Goal: Task Accomplishment & Management: Use online tool/utility

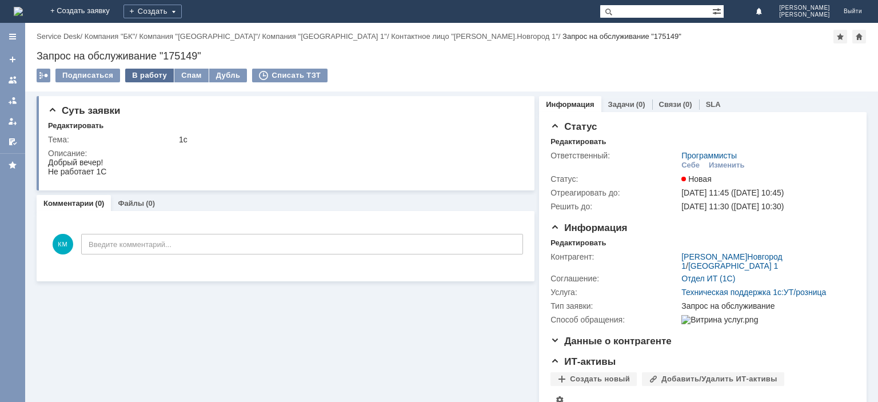
click at [146, 74] on div "В работу" at bounding box center [149, 76] width 49 height 14
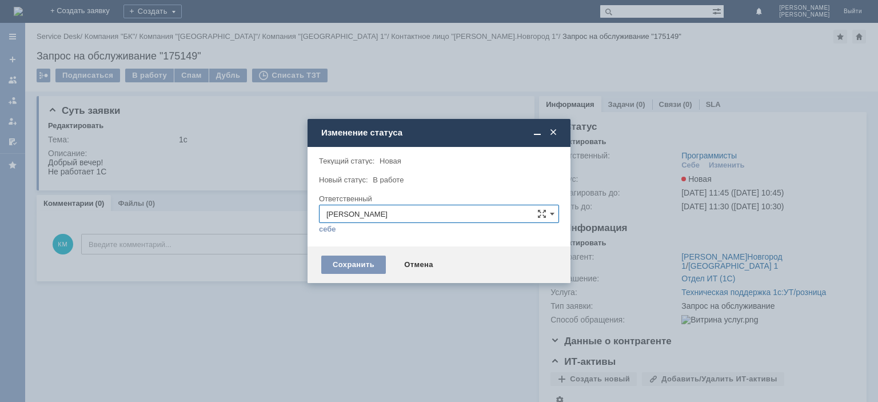
click at [551, 205] on input "[PERSON_NAME]" at bounding box center [439, 214] width 240 height 18
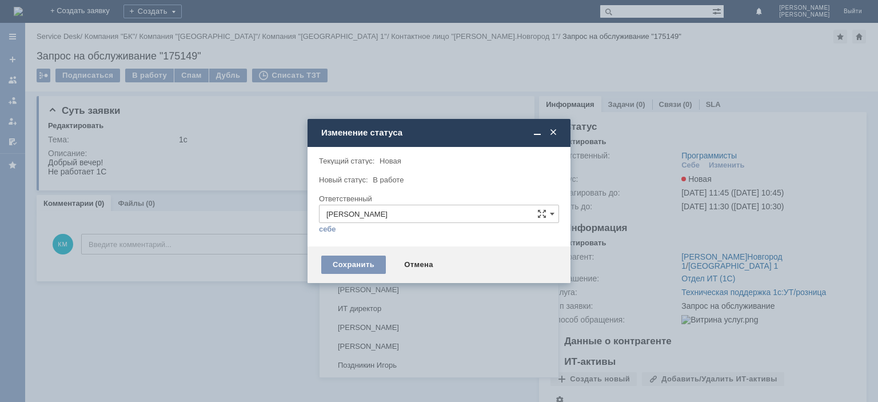
click at [410, 323] on span "[PERSON_NAME]" at bounding box center [438, 327] width 225 height 9
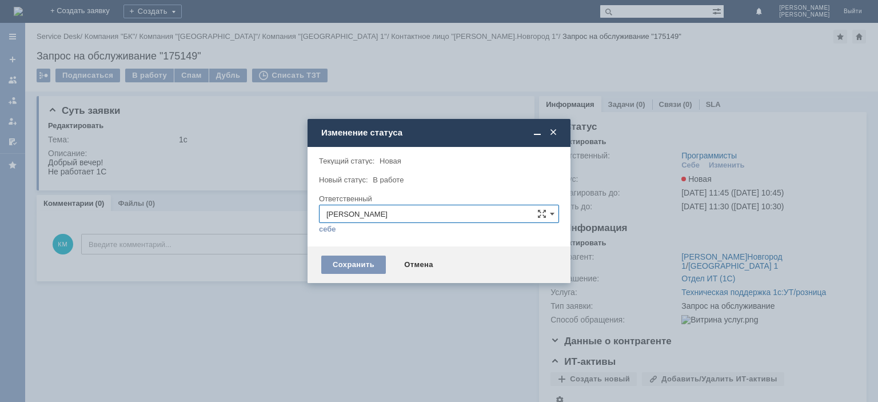
type input "[PERSON_NAME]"
click at [367, 263] on div "Сохранить" at bounding box center [353, 264] width 65 height 18
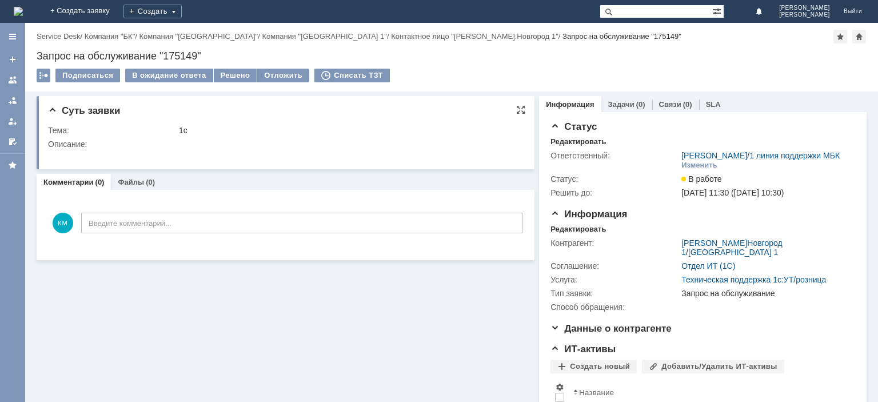
scroll to position [0, 0]
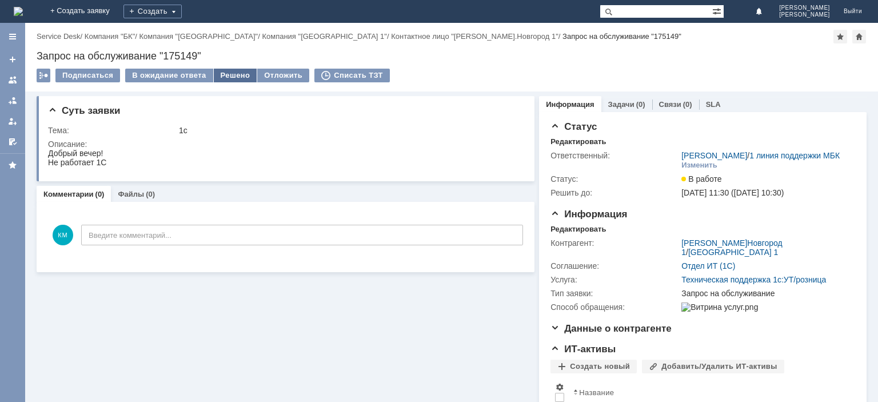
click at [232, 80] on div "Решено" at bounding box center [235, 76] width 43 height 14
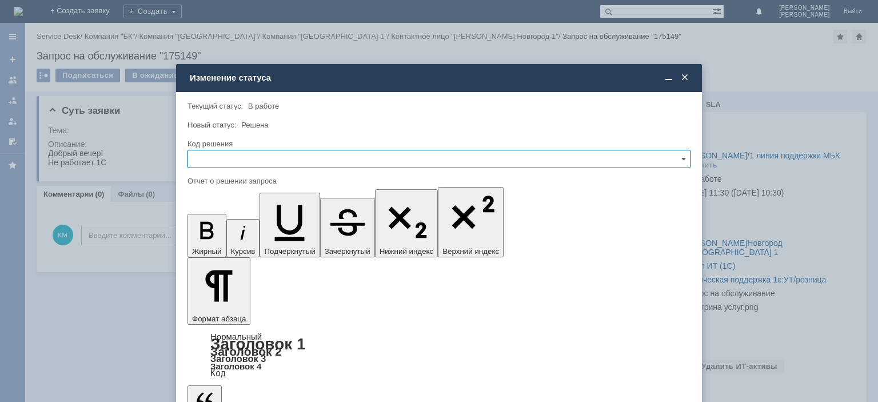
click at [248, 157] on input "text" at bounding box center [438, 159] width 503 height 18
drag, startPoint x: 223, startPoint y: 232, endPoint x: 27, endPoint y: 41, distance: 273.2
click at [223, 232] on span "Решено" at bounding box center [439, 236] width 488 height 9
type input "Решено"
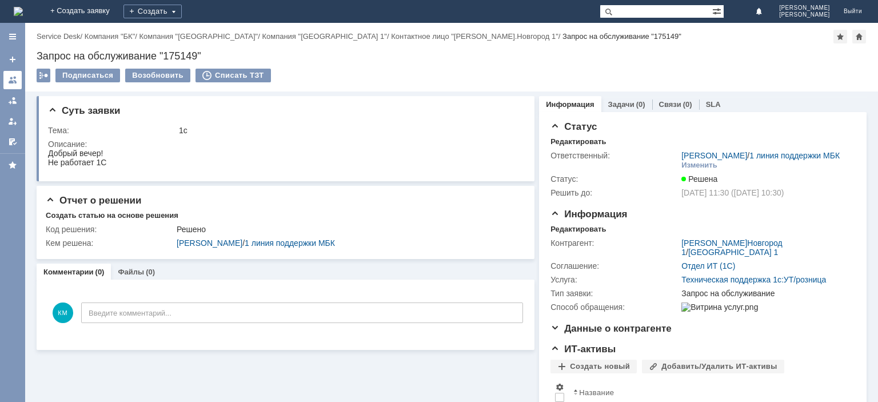
click at [11, 77] on div at bounding box center [12, 79] width 9 height 9
